Goal: Check status: Check status

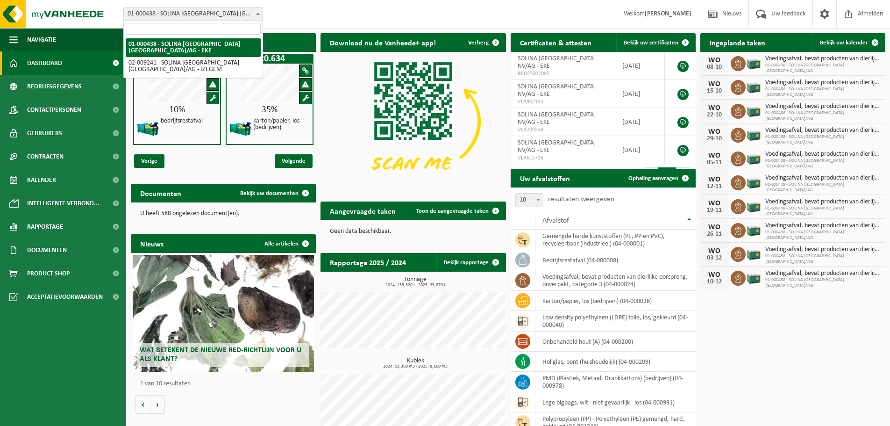
click at [259, 14] on b at bounding box center [258, 14] width 4 height 2
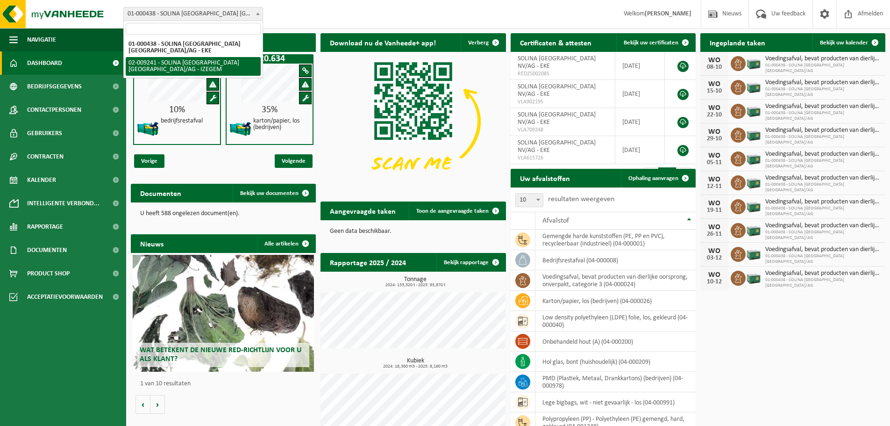
select select "13150"
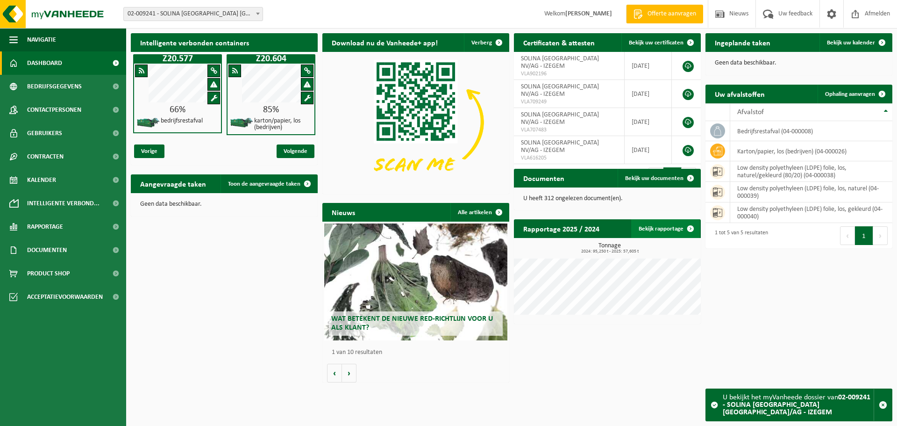
click at [663, 230] on link "Bekijk rapportage" at bounding box center [665, 228] width 69 height 19
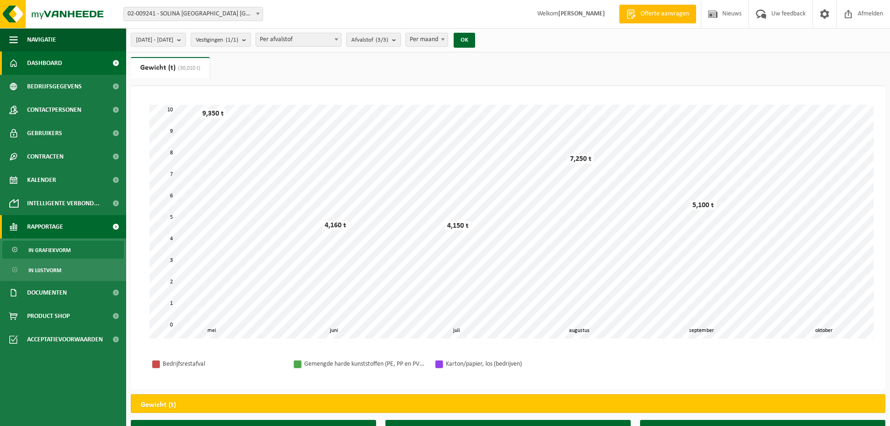
click at [44, 59] on span "Dashboard" at bounding box center [44, 62] width 35 height 23
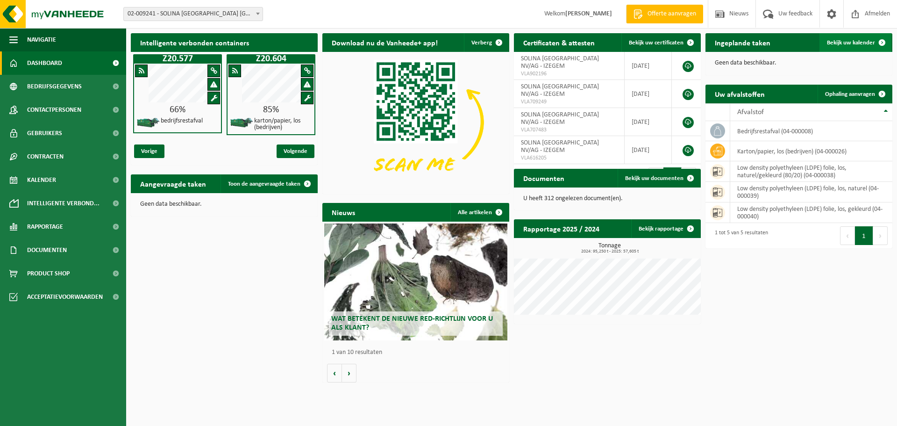
click at [841, 38] on link "Bekijk uw kalender" at bounding box center [856, 42] width 72 height 19
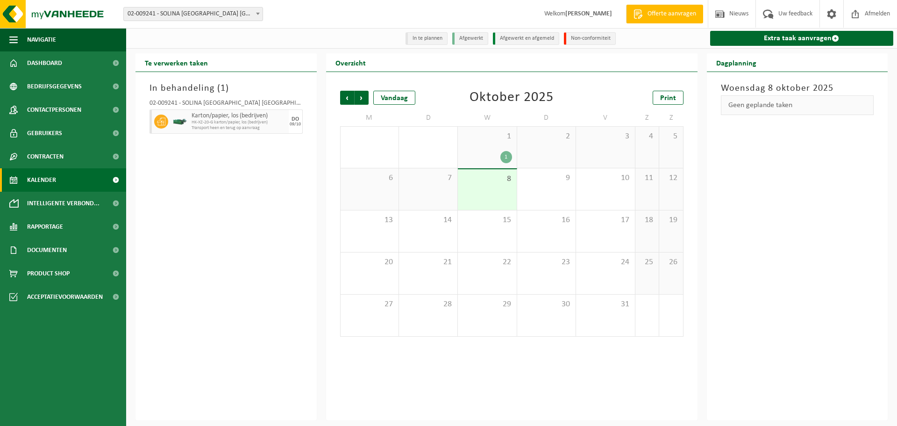
click at [505, 154] on div "1" at bounding box center [507, 157] width 12 height 12
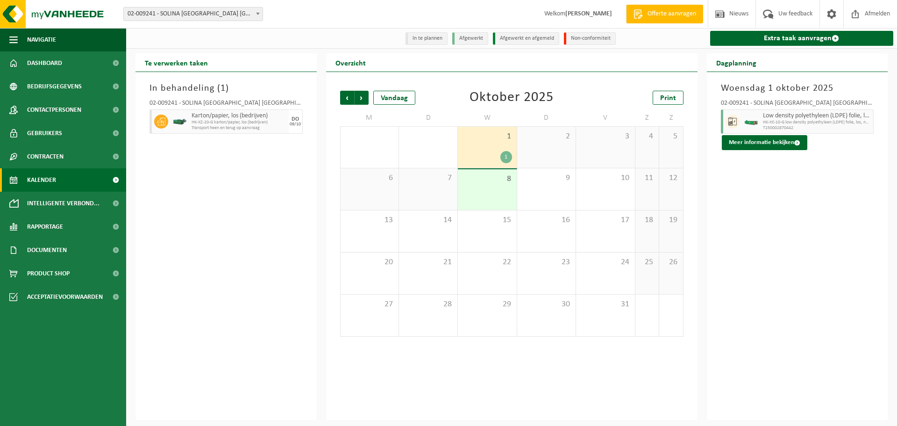
click at [481, 181] on span "8" at bounding box center [487, 179] width 49 height 10
